Goal: Check status: Check status

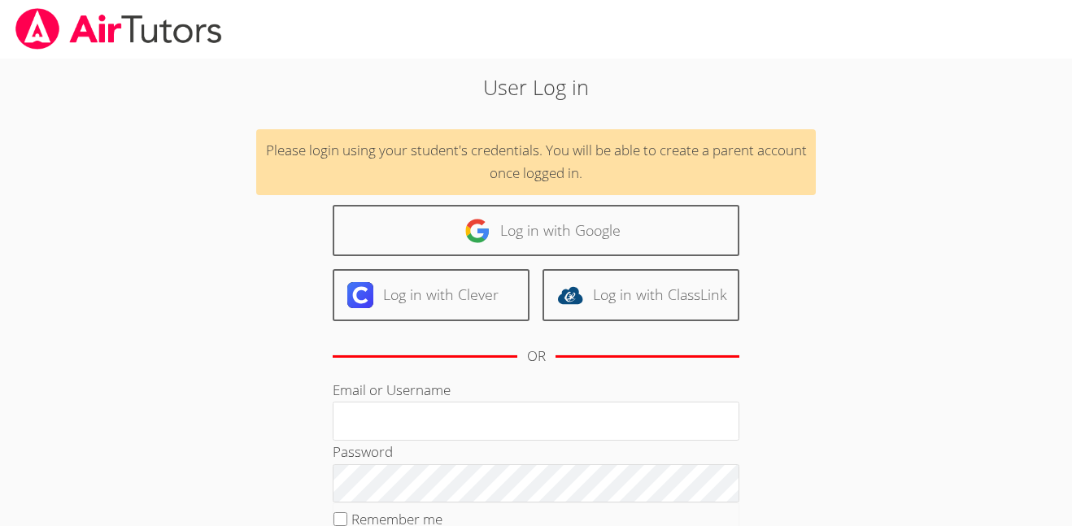
type input "[EMAIL_ADDRESS][DOMAIN_NAME]"
click at [207, 365] on div "User Log in Please login using your student's credentials. You will be able to …" at bounding box center [536, 373] width 804 height 628
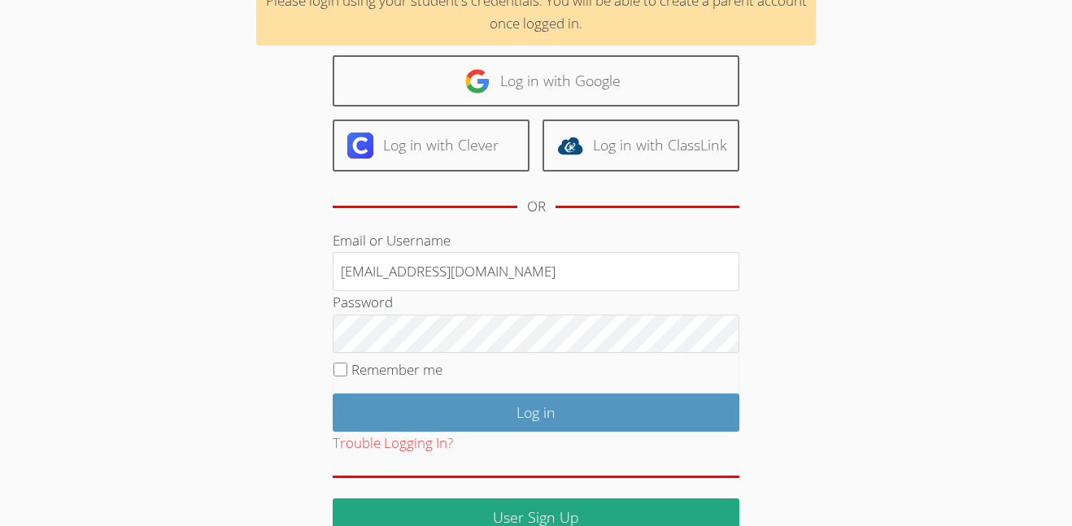
scroll to position [185, 0]
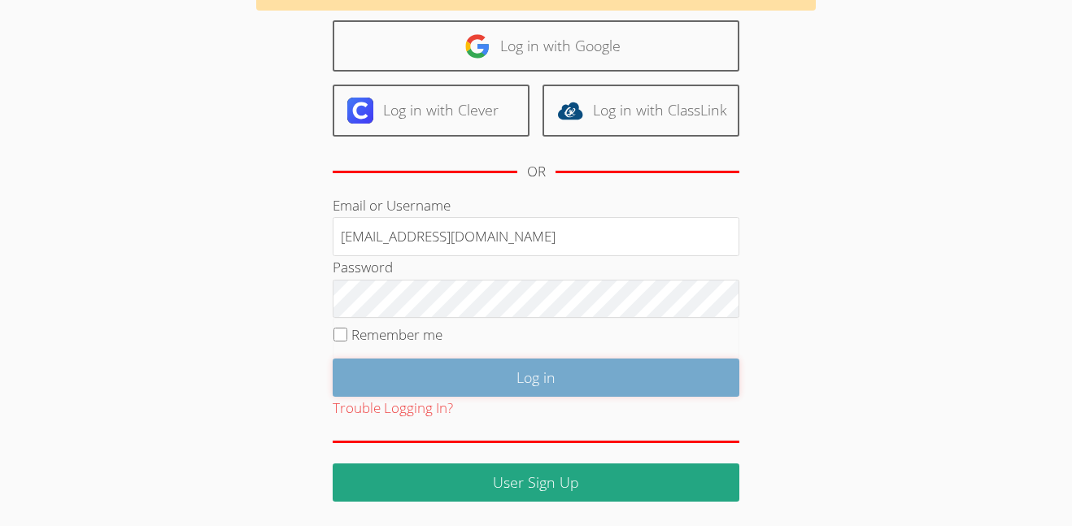
click at [422, 369] on input "Log in" at bounding box center [536, 378] width 407 height 38
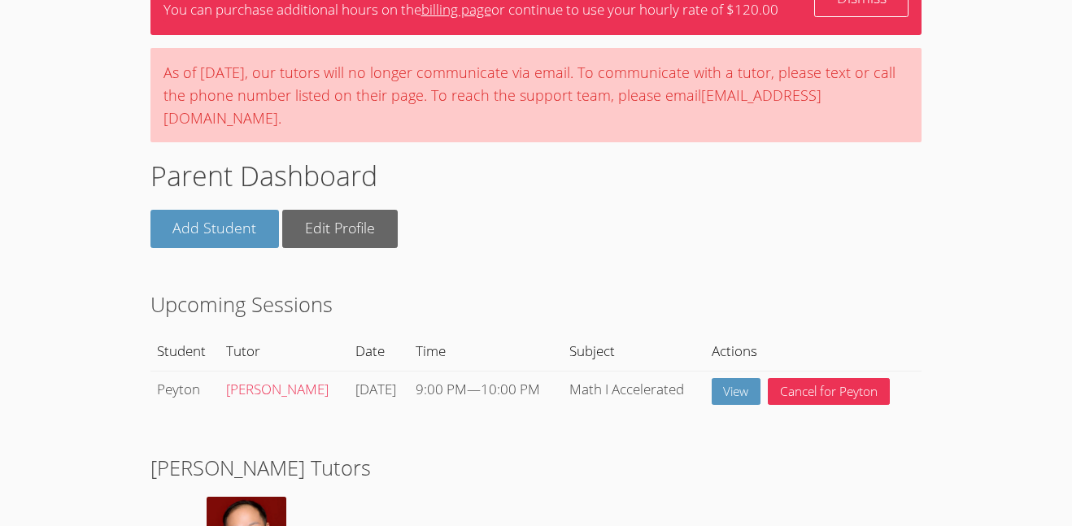
scroll to position [228, 0]
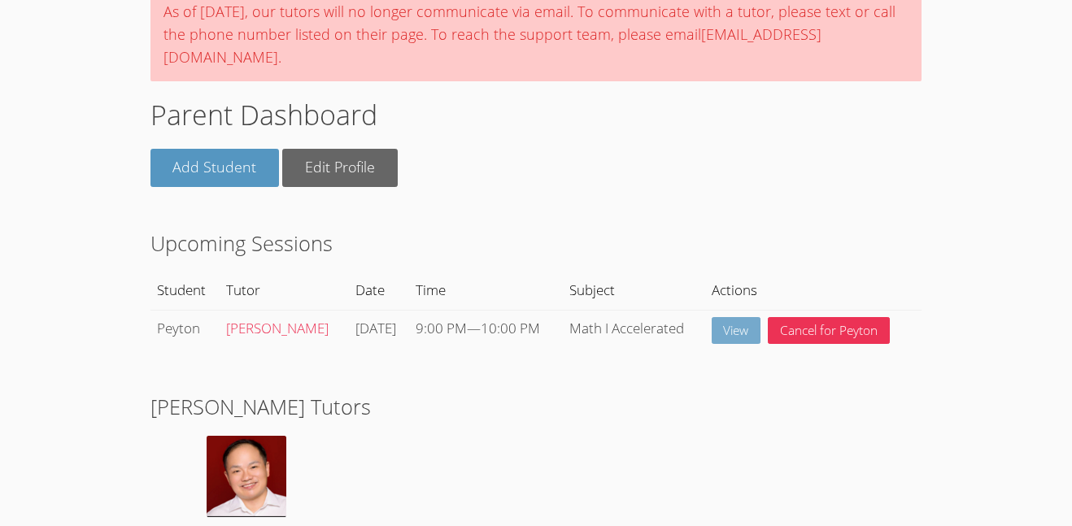
click at [711, 323] on link "View" at bounding box center [736, 330] width 50 height 27
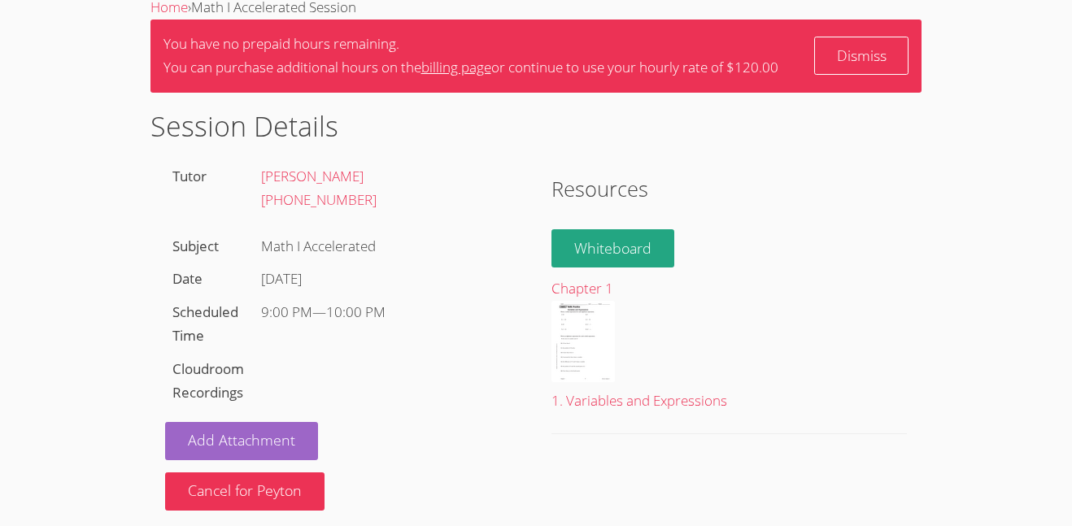
scroll to position [72, 0]
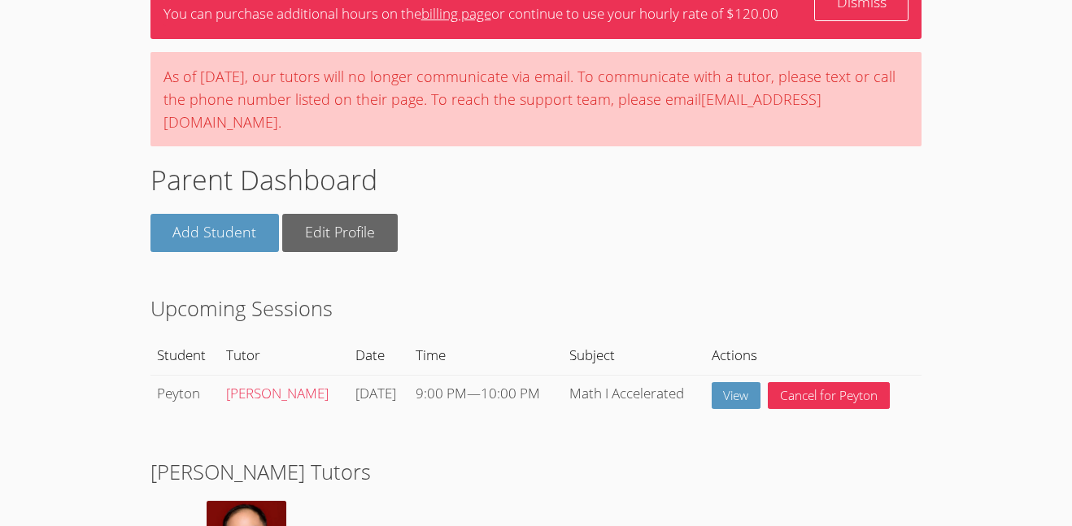
scroll to position [130, 0]
